Goal: Task Accomplishment & Management: Manage account settings

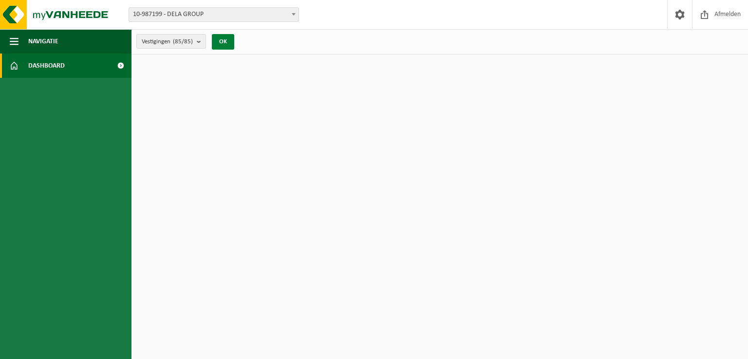
click at [225, 45] on button "OK" at bounding box center [223, 42] width 22 height 16
click at [163, 11] on span "10-987199 - DELA GROUP" at bounding box center [214, 15] width 170 height 14
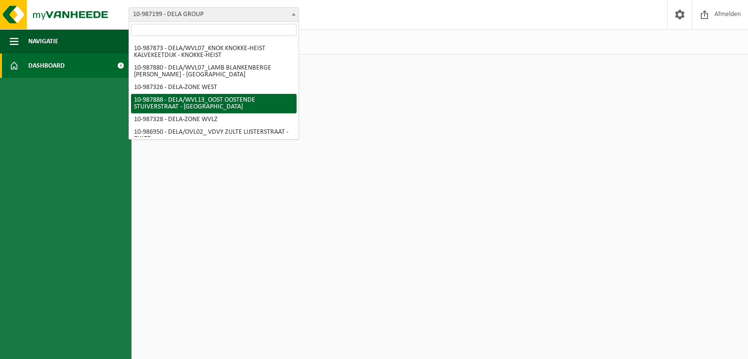
scroll to position [1388, 0]
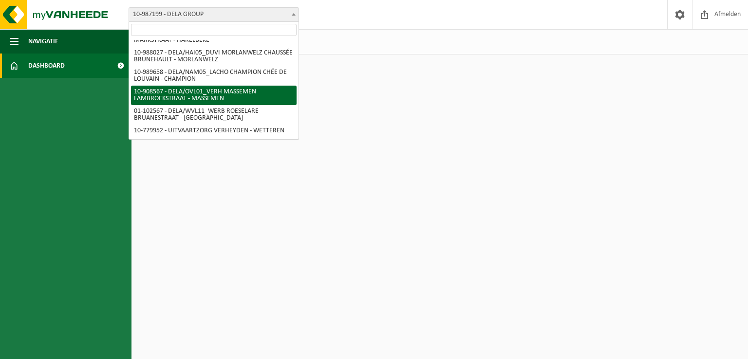
select select "123643"
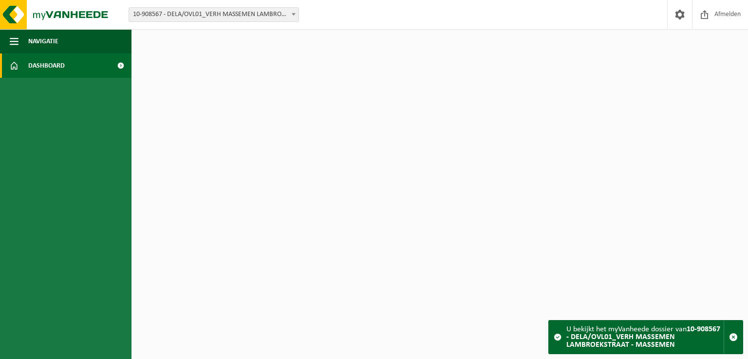
click at [264, 10] on span "10-908567 - DELA/OVL01_VERH MASSEMEN LAMBROEKSTRAAT - MASSEMEN" at bounding box center [214, 15] width 170 height 14
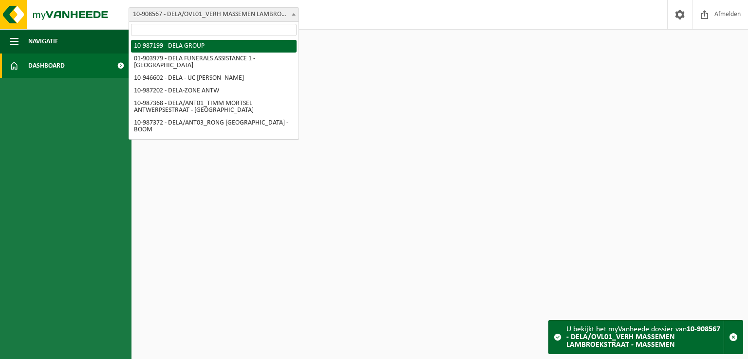
select select "167013"
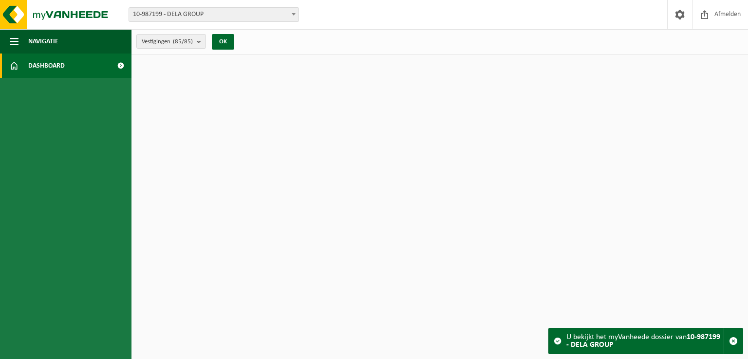
click at [278, 115] on html "Vestiging: 10-987199 - DELA GROUP 01-903979 - DELA FUNERALS ASSISTANCE 1 - ANTW…" at bounding box center [374, 179] width 748 height 359
click at [214, 36] on button "OK" at bounding box center [223, 42] width 22 height 16
click at [225, 38] on button "OK" at bounding box center [223, 42] width 22 height 16
